Goal: Find specific page/section: Find specific page/section

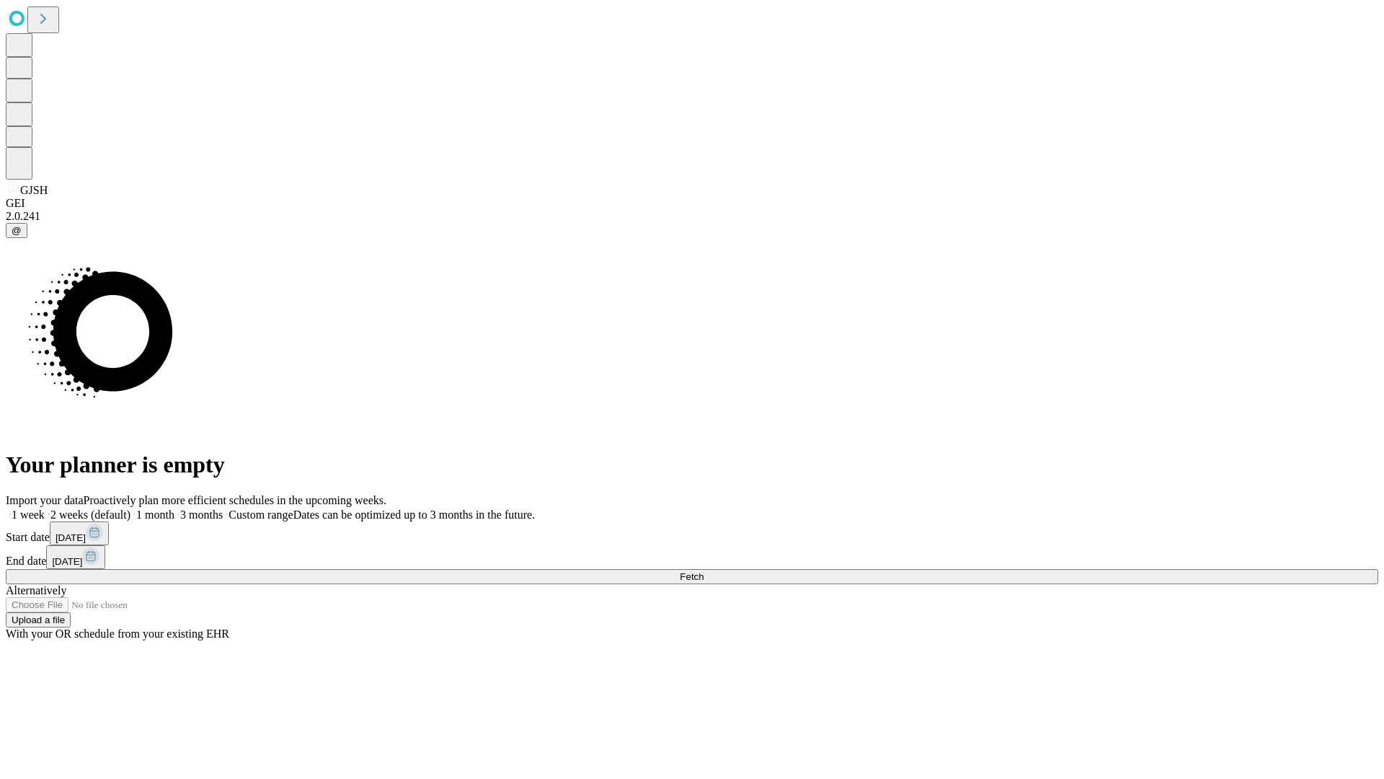
click at [704, 571] on span "Fetch" at bounding box center [692, 576] width 24 height 11
